Goal: Communication & Community: Share content

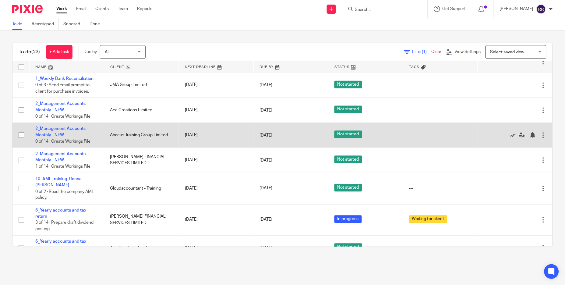
scroll to position [344, 0]
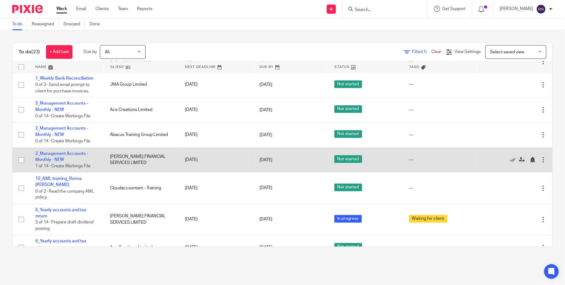
click at [59, 164] on td "2_Management Accounts - Monthly - NEW 1 of 14 · Create Workings File" at bounding box center [66, 159] width 75 height 25
click at [62, 162] on link "2_Management Accounts - Monthly - NEW" at bounding box center [61, 157] width 53 height 10
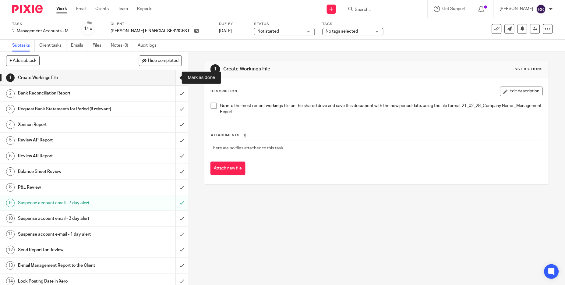
click at [170, 77] on input "submit" at bounding box center [94, 77] width 188 height 15
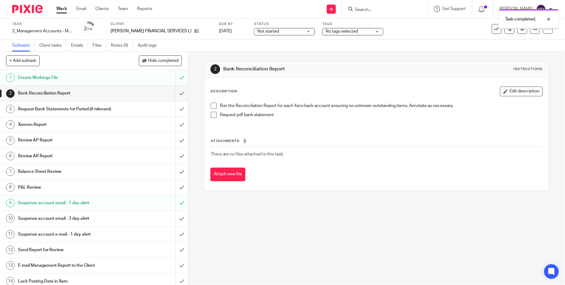
click at [172, 95] on input "submit" at bounding box center [94, 93] width 188 height 15
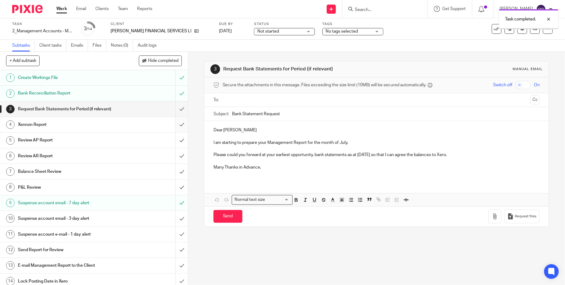
click at [169, 125] on input "submit" at bounding box center [94, 124] width 188 height 15
click at [170, 138] on input "submit" at bounding box center [94, 139] width 188 height 15
click at [147, 265] on div "E-mail Management Report to the Client" at bounding box center [94, 265] width 152 height 9
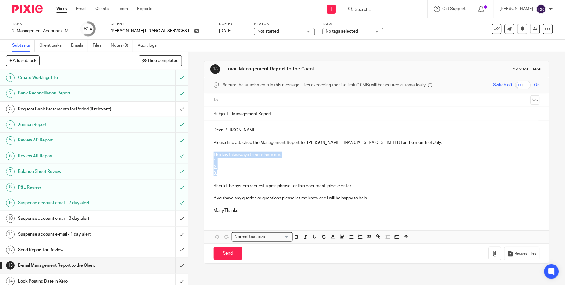
drag, startPoint x: 231, startPoint y: 171, endPoint x: 208, endPoint y: 158, distance: 26.7
click at [208, 158] on div "Dear [PERSON_NAME] Please find attached the Management Report for [PERSON_NAME]…" at bounding box center [376, 169] width 345 height 97
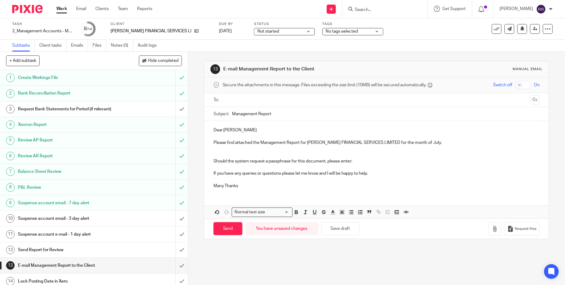
click at [283, 115] on input "Management Report" at bounding box center [385, 114] width 307 height 14
paste input "[PERSON_NAME] Financial Services Ltd [DATE] / Yescan do"
click at [336, 113] on input "Management Report_Roberts Financial Services Ltd [DATE] / Yescan do" at bounding box center [385, 114] width 307 height 14
type input "Management Report_Roberts Financial Services Ltd [DATE] / Yescan do"
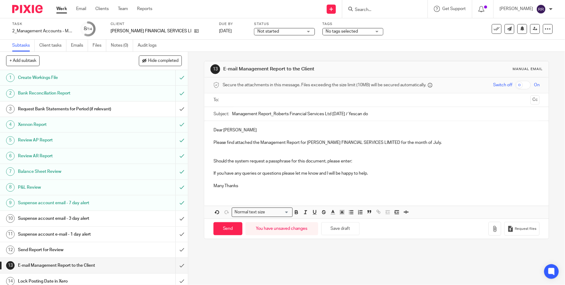
click at [424, 140] on p "Please find attached the Management Report for [PERSON_NAME] FINANCIAL SERVICES…" at bounding box center [376, 142] width 326 height 6
click at [297, 96] on ul at bounding box center [376, 100] width 307 height 10
click at [300, 99] on input "text" at bounding box center [376, 99] width 303 height 7
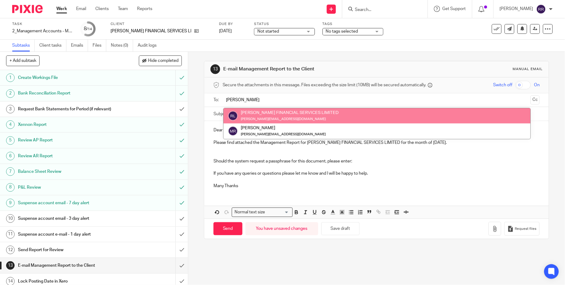
type input "[PERSON_NAME]"
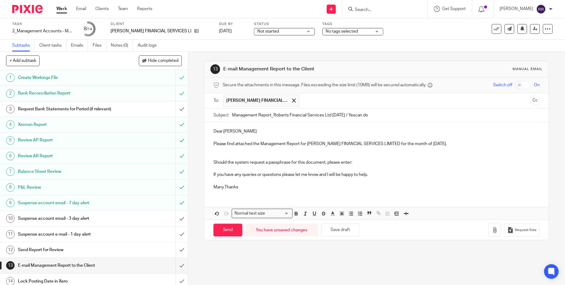
click at [246, 186] on p "Many Thanks" at bounding box center [376, 187] width 326 height 6
drag, startPoint x: 243, startPoint y: 186, endPoint x: 209, endPoint y: 187, distance: 33.2
click at [209, 187] on div "Dear [PERSON_NAME] Please find attached the Management Report for [PERSON_NAME]…" at bounding box center [376, 158] width 345 height 72
click at [492, 233] on icon "button" at bounding box center [495, 230] width 6 height 6
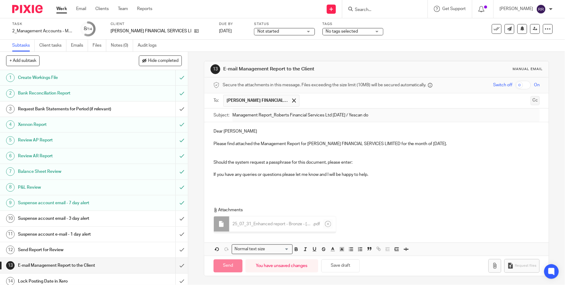
click at [530, 104] on button "Cc" at bounding box center [534, 100] width 9 height 9
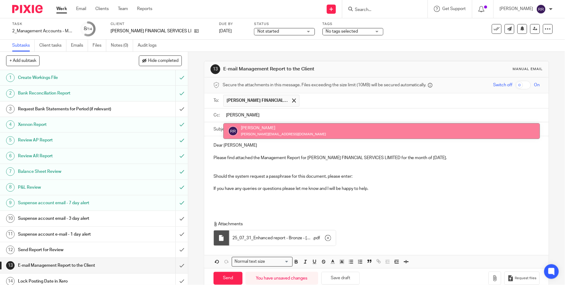
type input "ronna"
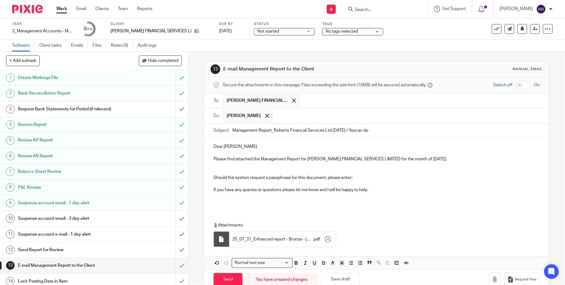
click at [266, 149] on p "Dear [PERSON_NAME]" at bounding box center [376, 146] width 326 height 6
click at [231, 274] on div "Send You have unsaved changes Save draft Request files" at bounding box center [376, 279] width 345 height 20
click at [233, 276] on input "Send" at bounding box center [227, 279] width 29 height 13
type input "Sent"
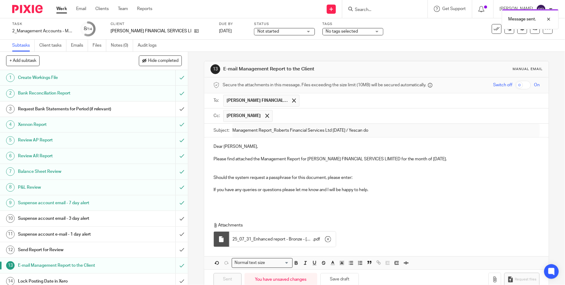
drag, startPoint x: 461, startPoint y: 48, endPoint x: 471, endPoint y: 45, distance: 9.8
click at [461, 48] on div "Subtasks Client tasks Emails Files Notes (0) Audit logs" at bounding box center [282, 46] width 565 height 12
click at [493, 30] on icon at bounding box center [496, 29] width 6 height 6
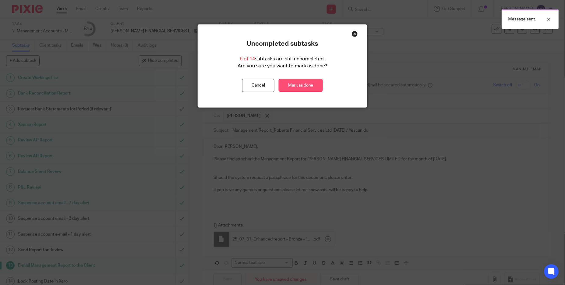
click at [300, 83] on link "Mark as done" at bounding box center [300, 85] width 44 height 13
